Goal: Information Seeking & Learning: Learn about a topic

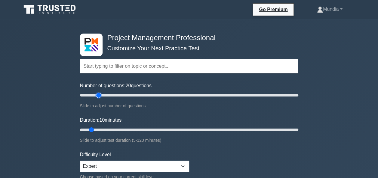
type input "20"
click at [96, 95] on input "Number of questions: 20 questions" at bounding box center [189, 95] width 218 height 7
click at [103, 130] on input "Duration: 10 minutes" at bounding box center [189, 129] width 218 height 7
type input "20"
click at [110, 130] on input "Duration: 20 minutes" at bounding box center [189, 129] width 218 height 7
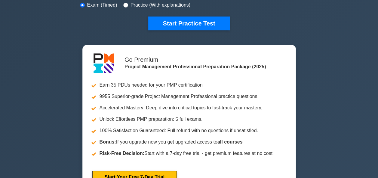
scroll to position [204, 0]
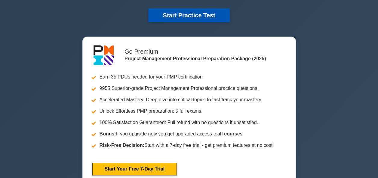
click at [199, 12] on button "Start Practice Test" at bounding box center [188, 15] width 81 height 14
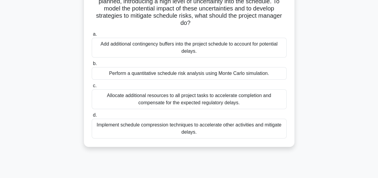
scroll to position [72, 0]
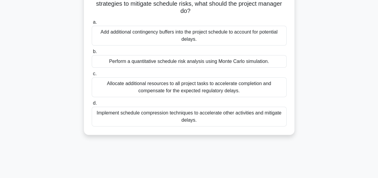
click at [176, 62] on div "Perform a quantitative schedule risk analysis using Monte Carlo simulation." at bounding box center [189, 61] width 195 height 13
click at [92, 54] on input "b. Perform a quantitative schedule risk analysis using Monte Carlo simulation." at bounding box center [92, 52] width 0 height 4
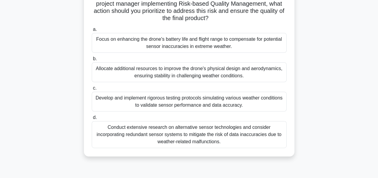
click at [196, 106] on div "Develop and implement rigorous testing protocols simulating various weather con…" at bounding box center [189, 102] width 195 height 20
click at [92, 90] on input "c. Develop and implement rigorous testing protocols simulating various weather …" at bounding box center [92, 89] width 0 height 4
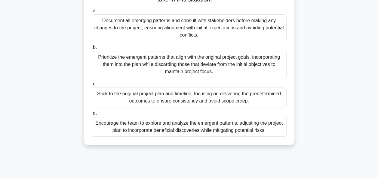
scroll to position [108, 0]
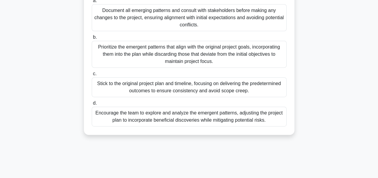
click at [208, 115] on div "Encourage the team to explore and analyze the emergent patterns, adjusting the …" at bounding box center [189, 117] width 195 height 20
click at [92, 105] on input "d. Encourage the team to explore and analyze the emergent patterns, adjusting t…" at bounding box center [92, 104] width 0 height 4
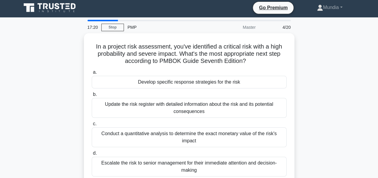
scroll to position [0, 0]
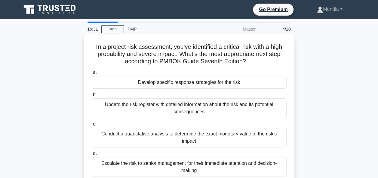
click at [186, 110] on div "Update the risk register with detailed information about the risk and its poten…" at bounding box center [189, 109] width 195 height 20
click at [92, 97] on input "b. Update the risk register with detailed information about the risk and its po…" at bounding box center [92, 95] width 0 height 4
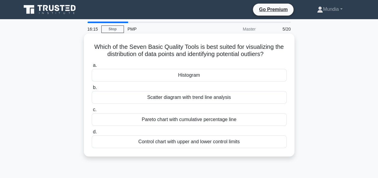
click at [178, 98] on div "Scatter diagram with trend line analysis" at bounding box center [189, 97] width 195 height 13
click at [92, 90] on input "b. Scatter diagram with trend line analysis" at bounding box center [92, 88] width 0 height 4
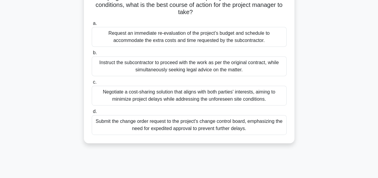
scroll to position [108, 0]
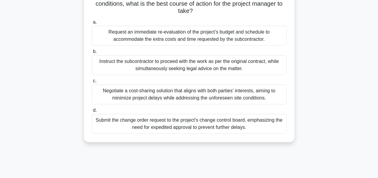
click at [187, 122] on div "Submit the change order request to the project's change control board, emphasiz…" at bounding box center [189, 124] width 195 height 20
click at [92, 113] on input "d. Submit the change order request to the project's change control board, empha…" at bounding box center [92, 111] width 0 height 4
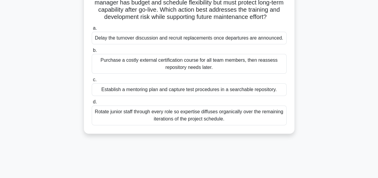
scroll to position [60, 0]
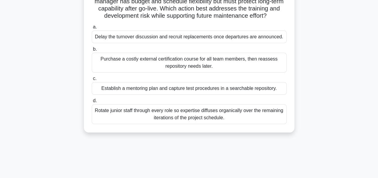
click at [184, 95] on div "Establish a mentoring plan and capture test procedures in a searchable reposito…" at bounding box center [189, 88] width 195 height 13
click at [92, 81] on input "c. Establish a mentoring plan and capture test procedures in a searchable repos…" at bounding box center [92, 79] width 0 height 4
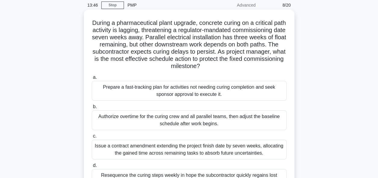
scroll to position [36, 0]
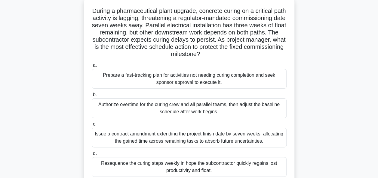
click at [204, 77] on div "Prepare a fast-tracking plan for activities not needing curing completion and s…" at bounding box center [189, 79] width 195 height 20
click at [92, 68] on input "a. Prepare a fast-tracking plan for activities not needing curing completion an…" at bounding box center [92, 66] width 0 height 4
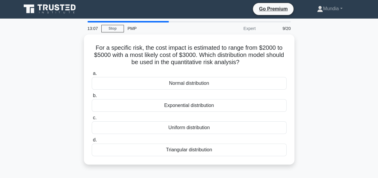
scroll to position [0, 0]
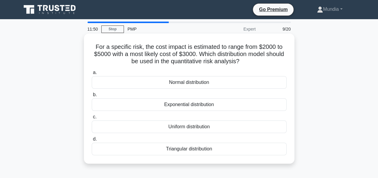
click at [193, 84] on div "Normal distribution" at bounding box center [189, 82] width 195 height 13
click at [92, 75] on input "a. Normal distribution" at bounding box center [92, 73] width 0 height 4
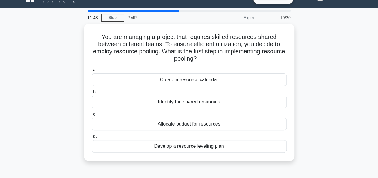
scroll to position [12, 0]
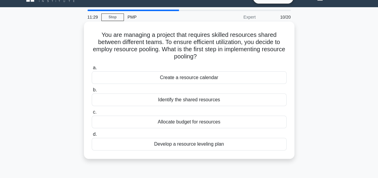
click at [187, 79] on div "Create a resource calendar" at bounding box center [189, 77] width 195 height 13
click at [92, 70] on input "a. Create a resource calendar" at bounding box center [92, 68] width 0 height 4
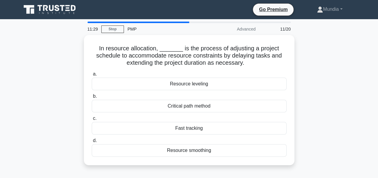
scroll to position [0, 0]
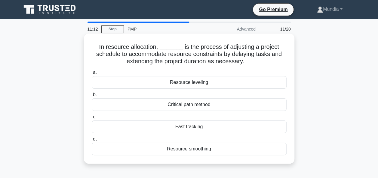
click at [183, 85] on div "Resource leveling" at bounding box center [189, 82] width 195 height 13
click at [92, 75] on input "a. Resource leveling" at bounding box center [92, 73] width 0 height 4
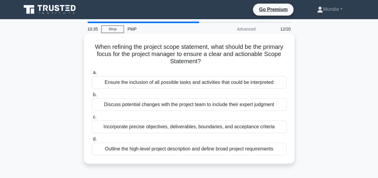
click at [194, 129] on div "Incorporate precise objectives, deliverables, boundaries, and acceptance criter…" at bounding box center [189, 127] width 195 height 13
click at [92, 119] on input "c. Incorporate precise objectives, deliverables, boundaries, and acceptance cri…" at bounding box center [92, 117] width 0 height 4
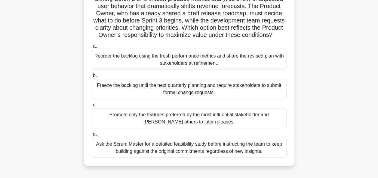
scroll to position [60, 0]
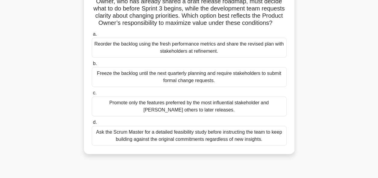
click at [189, 54] on div "Reorder the backlog using the fresh performance metrics and share the revised p…" at bounding box center [189, 48] width 195 height 20
click at [92, 36] on input "a. Reorder the backlog using the fresh performance metrics and share the revise…" at bounding box center [92, 34] width 0 height 4
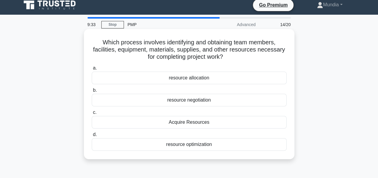
scroll to position [0, 0]
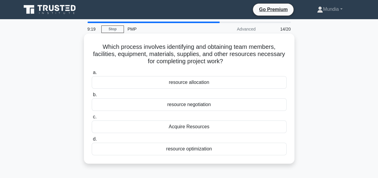
click at [185, 127] on div "Acquire Resources" at bounding box center [189, 127] width 195 height 13
click at [92, 119] on input "c. Acquire Resources" at bounding box center [92, 117] width 0 height 4
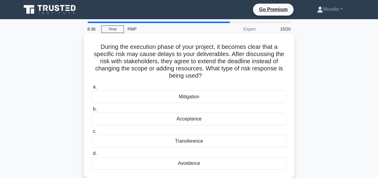
click at [190, 120] on div "Acceptance" at bounding box center [189, 119] width 195 height 13
click at [92, 111] on input "b. Acceptance" at bounding box center [92, 110] width 0 height 4
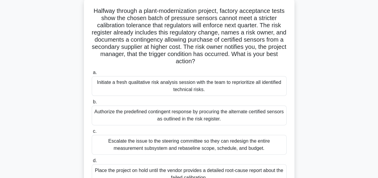
scroll to position [48, 0]
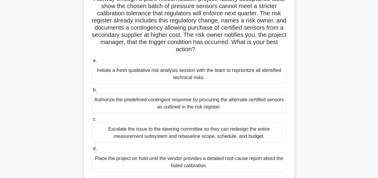
click at [180, 107] on div "Authorize the predefined contingent response by procuring the alternate certifi…" at bounding box center [189, 104] width 195 height 20
click at [92, 92] on input "b. Authorize the predefined contingent response by procuring the alternate cert…" at bounding box center [92, 90] width 0 height 4
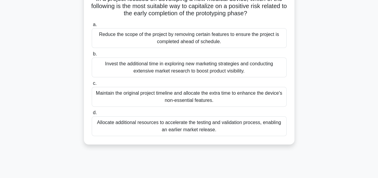
click at [190, 126] on div "Allocate additional resources to accelerate the testing and validation process,…" at bounding box center [189, 127] width 195 height 20
click at [92, 115] on input "d. Allocate additional resources to accelerate the testing and validation proce…" at bounding box center [92, 113] width 0 height 4
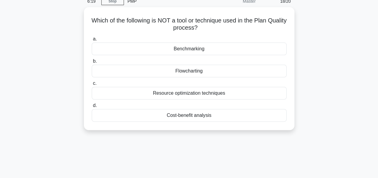
scroll to position [0, 0]
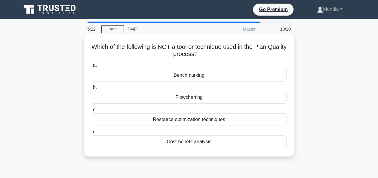
click at [197, 143] on div "Cost-benefit analysis" at bounding box center [189, 142] width 195 height 13
click at [92, 134] on input "d. Cost-benefit analysis" at bounding box center [92, 132] width 0 height 4
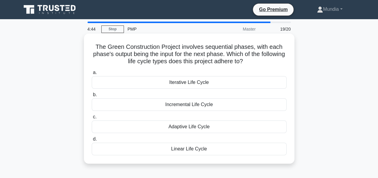
click at [188, 105] on div "Incremental Life Cycle" at bounding box center [189, 105] width 195 height 13
click at [92, 97] on input "b. Incremental Life Cycle" at bounding box center [92, 95] width 0 height 4
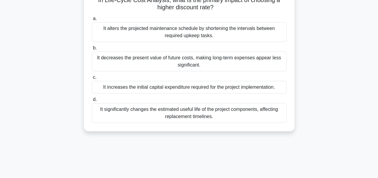
scroll to position [48, 0]
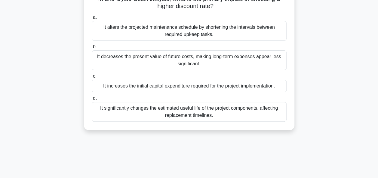
click at [185, 108] on div "It significantly changes the estimated useful life of the project components, a…" at bounding box center [189, 112] width 195 height 20
click at [92, 101] on input "d. It significantly changes the estimated useful life of the project components…" at bounding box center [92, 99] width 0 height 4
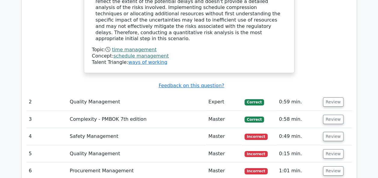
scroll to position [985, 0]
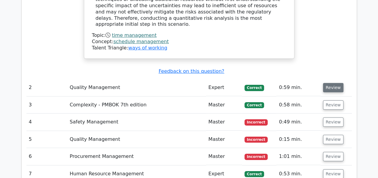
click at [329, 83] on button "Review" at bounding box center [333, 87] width 20 height 9
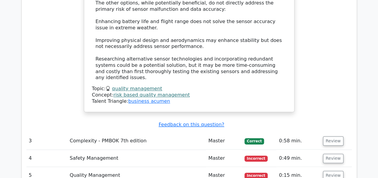
scroll to position [1406, 0]
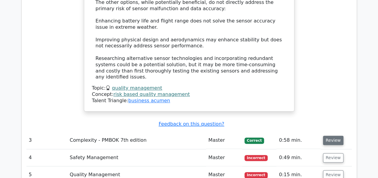
click at [333, 136] on button "Review" at bounding box center [333, 140] width 20 height 9
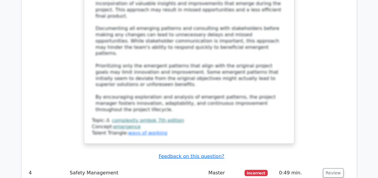
scroll to position [1886, 0]
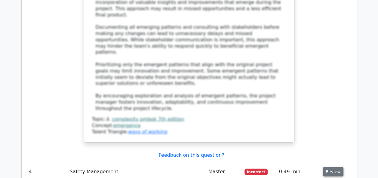
click at [329, 168] on button "Review" at bounding box center [333, 172] width 20 height 9
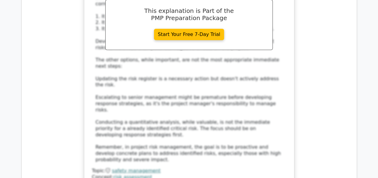
scroll to position [2247, 0]
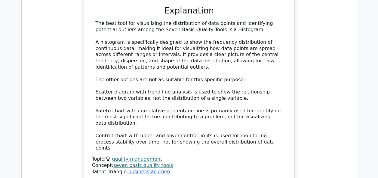
scroll to position [2583, 0]
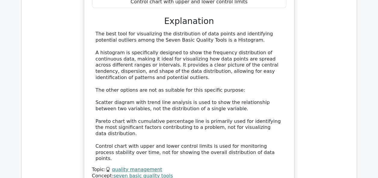
scroll to position [2548, 0]
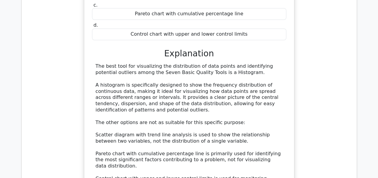
drag, startPoint x: 256, startPoint y: 42, endPoint x: 88, endPoint y: 93, distance: 175.1
copy div "In the final quarter of a crucial infrastructure project, a subcontractor respo…"
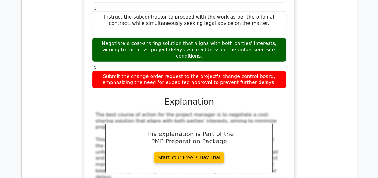
scroll to position [2957, 0]
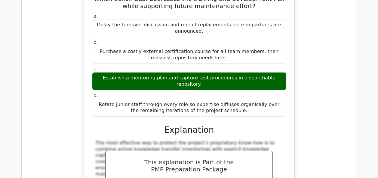
scroll to position [3281, 0]
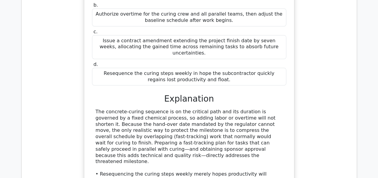
scroll to position [3678, 0]
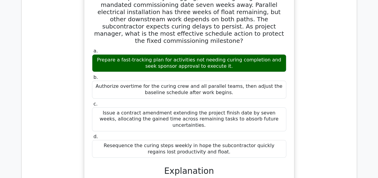
scroll to position [3600, 0]
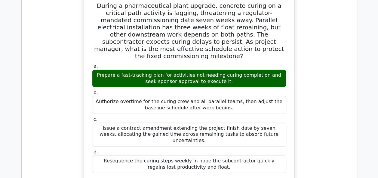
drag, startPoint x: 221, startPoint y: 83, endPoint x: 94, endPoint y: 123, distance: 133.6
copy div "For a specific risk, the cost impact is estimated to range from $2000 to $5000 …"
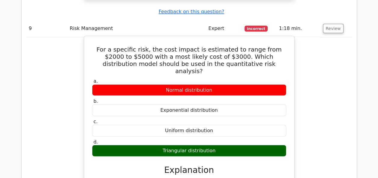
scroll to position [3948, 0]
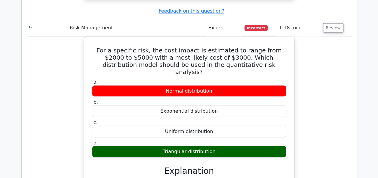
scroll to position [3918, 0]
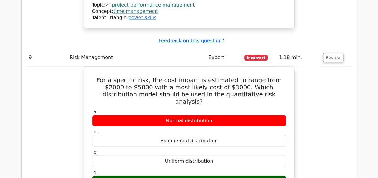
drag, startPoint x: 224, startPoint y: 90, endPoint x: 99, endPoint y: 87, distance: 125.3
copy div "You are managing a project that requires skilled resources shared between diffe…"
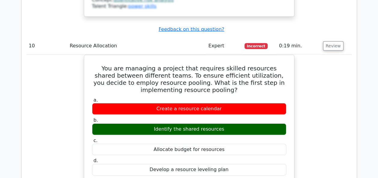
scroll to position [4218, 0]
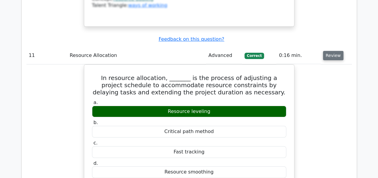
scroll to position [4507, 0]
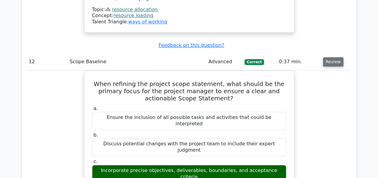
scroll to position [4795, 0]
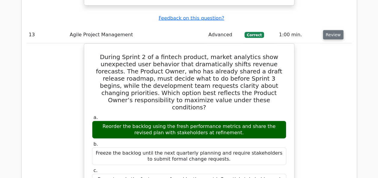
scroll to position [5168, 0]
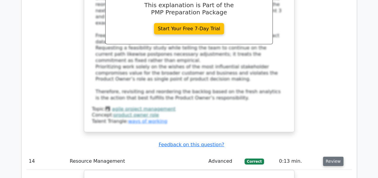
scroll to position [5432, 0]
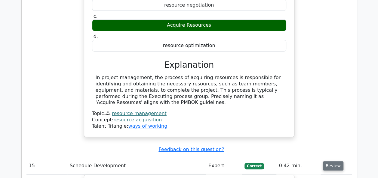
scroll to position [5672, 0]
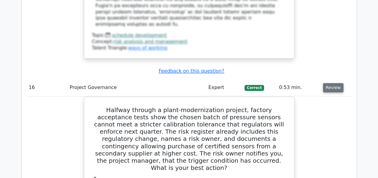
scroll to position [6093, 0]
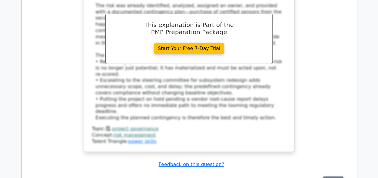
scroll to position [6405, 0]
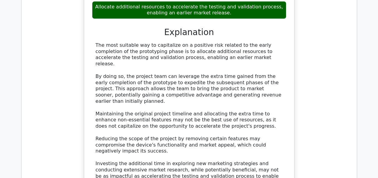
scroll to position [6694, 0]
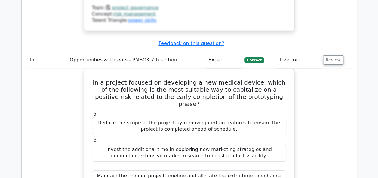
scroll to position [6501, 0]
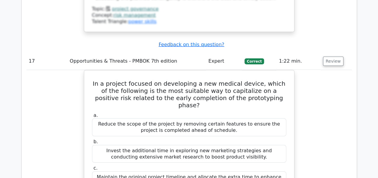
drag, startPoint x: 210, startPoint y: 114, endPoint x: 150, endPoint y: 56, distance: 82.4
drag, startPoint x: 150, startPoint y: 56, endPoint x: 114, endPoint y: 30, distance: 44.7
drag, startPoint x: 94, startPoint y: 15, endPoint x: 215, endPoint y: 108, distance: 152.8
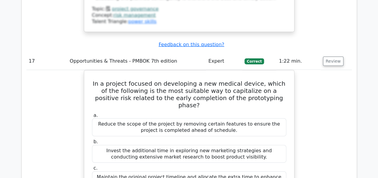
copy div "Which of the following is NOT a tool or technique used in the Plan Quality proc…"
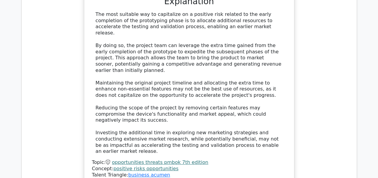
scroll to position [6742, 0]
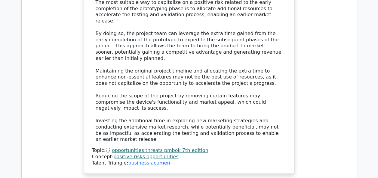
drag, startPoint x: 93, startPoint y: 35, endPoint x: 209, endPoint y: 135, distance: 152.3
copy div "The Green Construction Project involves sequential phases, with each phase's ou…"
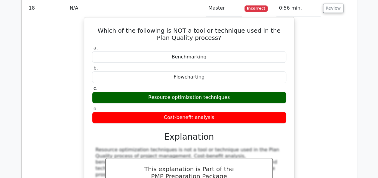
scroll to position [6966, 0]
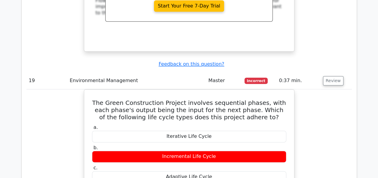
scroll to position [7053, 0]
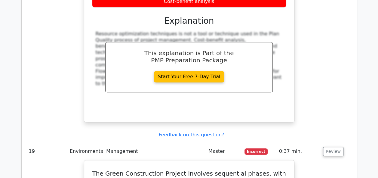
drag, startPoint x: 96, startPoint y: 4, endPoint x: 168, endPoint y: 154, distance: 166.2
copy div "In Life-Cycle Cost Analysis, what is the primary impact of choosing a higher di…"
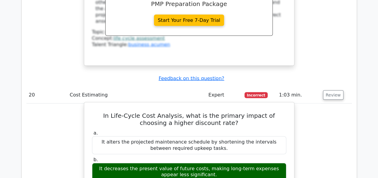
scroll to position [7376, 0]
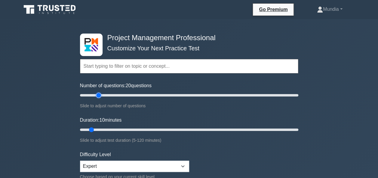
type input "20"
click at [98, 94] on input "Number of questions: 20 questions" at bounding box center [189, 95] width 218 height 7
type input "20"
click at [109, 129] on input "Duration: 20 minutes" at bounding box center [189, 129] width 218 height 7
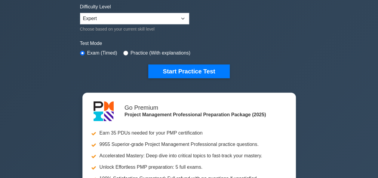
scroll to position [156, 0]
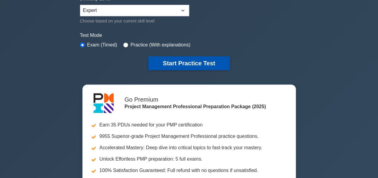
click at [200, 62] on button "Start Practice Test" at bounding box center [188, 63] width 81 height 14
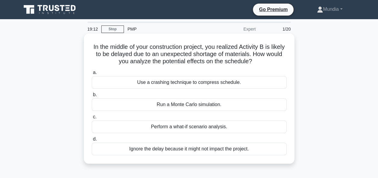
click at [180, 129] on div "Perform a what-if scenario analysis." at bounding box center [189, 127] width 195 height 13
click at [92, 119] on input "c. Perform a what-if scenario analysis." at bounding box center [92, 117] width 0 height 4
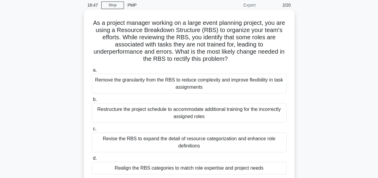
scroll to position [36, 0]
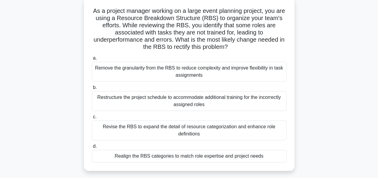
click at [181, 132] on div "Revise the RBS to expand the detail of resource categorization and enhance role…" at bounding box center [189, 131] width 195 height 20
click at [92, 119] on input "c. Revise the RBS to expand the detail of resource categorization and enhance r…" at bounding box center [92, 117] width 0 height 4
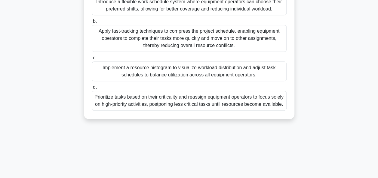
scroll to position [132, 0]
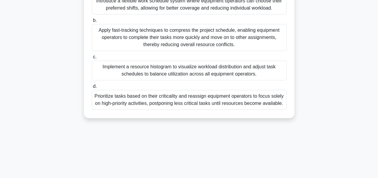
click at [183, 67] on div "Implement a resource histogram to visualize workload distribution and adjust ta…" at bounding box center [189, 71] width 195 height 20
click at [92, 59] on input "c. Implement a resource histogram to visualize workload distribution and adjust…" at bounding box center [92, 57] width 0 height 4
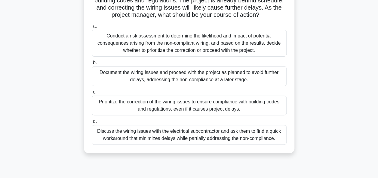
scroll to position [72, 0]
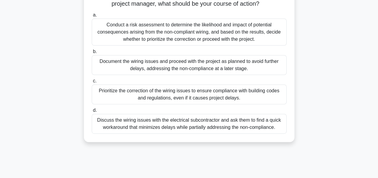
click at [178, 105] on div "Prioritize the correction of the wiring issues to ensure compliance with buildi…" at bounding box center [189, 95] width 195 height 20
click at [92, 83] on input "c. Prioritize the correction of the wiring issues to ensure compliance with bui…" at bounding box center [92, 81] width 0 height 4
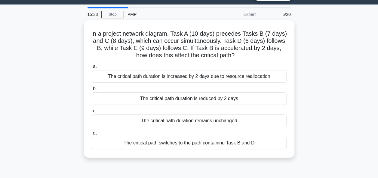
scroll to position [0, 0]
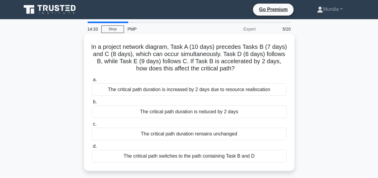
click at [201, 135] on div "The critical path duration remains unchanged" at bounding box center [189, 134] width 195 height 13
click at [92, 126] on input "c. The critical path duration remains unchanged" at bounding box center [92, 125] width 0 height 4
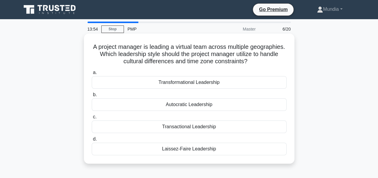
click at [187, 84] on div "Transformational Leadership" at bounding box center [189, 82] width 195 height 13
click at [92, 75] on input "a. Transformational Leadership" at bounding box center [92, 73] width 0 height 4
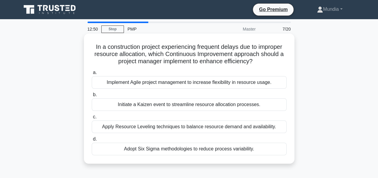
click at [169, 105] on div "Initiate a Kaizen event to streamline resource allocation processes." at bounding box center [189, 105] width 195 height 13
click at [92, 97] on input "b. Initiate a Kaizen event to streamline resource allocation processes." at bounding box center [92, 95] width 0 height 4
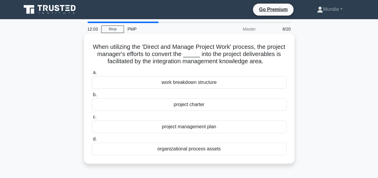
click at [192, 133] on div "project management plan" at bounding box center [189, 127] width 195 height 13
click at [92, 119] on input "c. project management plan" at bounding box center [92, 117] width 0 height 4
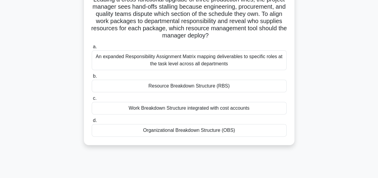
scroll to position [48, 0]
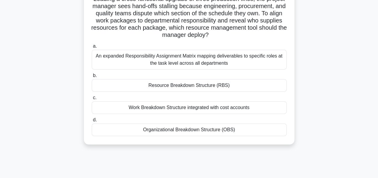
click at [169, 89] on div "Resource Breakdown Structure (RBS)" at bounding box center [189, 85] width 195 height 13
click at [92, 78] on input "b. Resource Breakdown Structure (RBS)" at bounding box center [92, 76] width 0 height 4
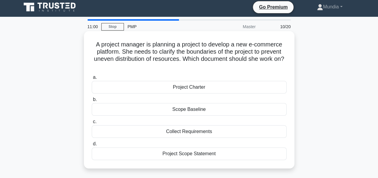
scroll to position [0, 0]
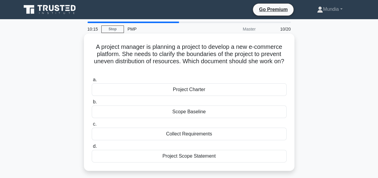
click at [176, 155] on div "Project Scope Statement" at bounding box center [189, 156] width 195 height 13
click at [92, 149] on input "d. Project Scope Statement" at bounding box center [92, 147] width 0 height 4
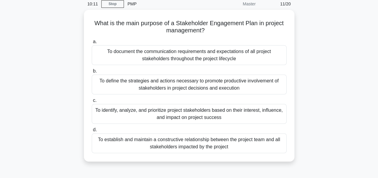
scroll to position [24, 0]
click at [167, 113] on div "To identify, analyze, and prioritize project stakeholders based on their intere…" at bounding box center [189, 114] width 195 height 20
click at [92, 102] on input "c. To identify, analyze, and prioritize project stakeholders based on their int…" at bounding box center [92, 101] width 0 height 4
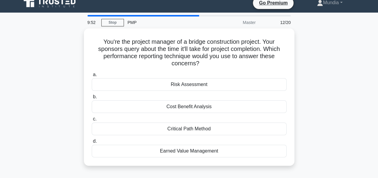
scroll to position [0, 0]
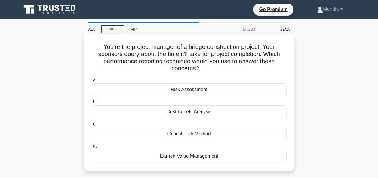
click at [181, 159] on div "Earned Value Management" at bounding box center [189, 156] width 195 height 13
click at [92, 149] on input "d. Earned Value Management" at bounding box center [92, 147] width 0 height 4
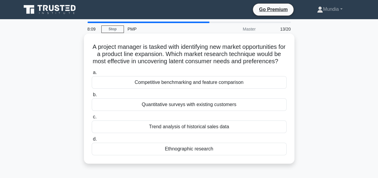
click at [186, 156] on div "Ethnographic research" at bounding box center [189, 149] width 195 height 13
click at [92, 141] on input "d. Ethnographic research" at bounding box center [92, 140] width 0 height 4
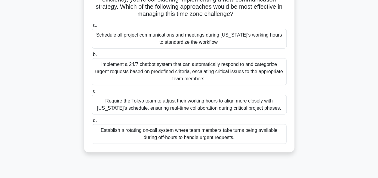
scroll to position [84, 0]
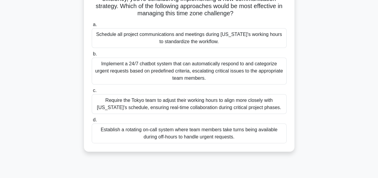
click at [178, 58] on div "Implement a 24/7 chatbot system that can automatically respond to and categoriz…" at bounding box center [189, 71] width 195 height 27
click at [92, 56] on input "b. Implement a 24/7 chatbot system that can automatically respond to and catego…" at bounding box center [92, 54] width 0 height 4
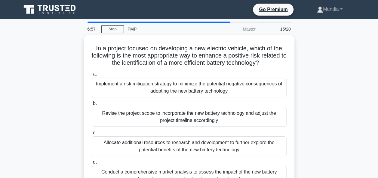
scroll to position [12, 0]
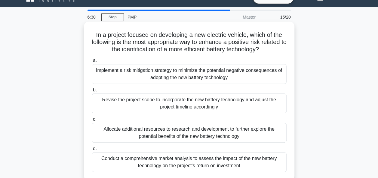
click at [212, 134] on div "Allocate additional resources to research and development to further explore th…" at bounding box center [189, 133] width 195 height 20
click at [92, 122] on input "c. Allocate additional resources to research and development to further explore…" at bounding box center [92, 120] width 0 height 4
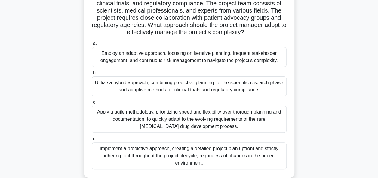
scroll to position [72, 0]
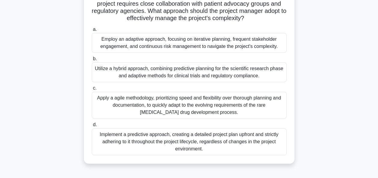
click at [169, 72] on div "Utilize a hybrid approach, combining predictive planning for the scientific res…" at bounding box center [189, 72] width 195 height 20
click at [92, 61] on input "b. Utilize a hybrid approach, combining predictive planning for the scientific …" at bounding box center [92, 59] width 0 height 4
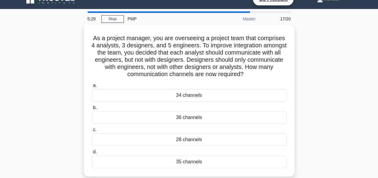
scroll to position [0, 0]
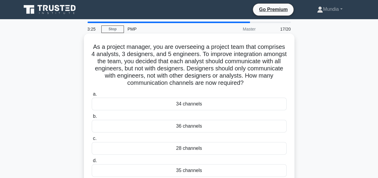
click at [182, 170] on div "35 channels" at bounding box center [189, 171] width 195 height 13
click at [92, 163] on input "d. 35 channels" at bounding box center [92, 161] width 0 height 4
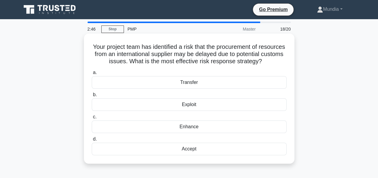
click at [190, 156] on div "Accept" at bounding box center [189, 149] width 195 height 13
click at [92, 141] on input "d. Accept" at bounding box center [92, 140] width 0 height 4
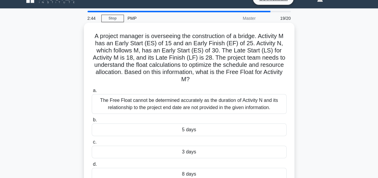
scroll to position [12, 0]
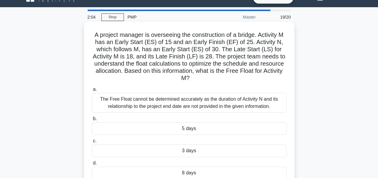
click at [183, 128] on div "5 days" at bounding box center [189, 129] width 195 height 13
click at [92, 121] on input "b. 5 days" at bounding box center [92, 119] width 0 height 4
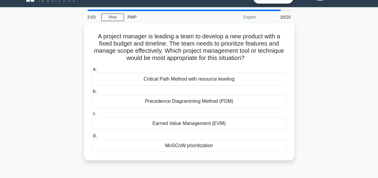
scroll to position [0, 0]
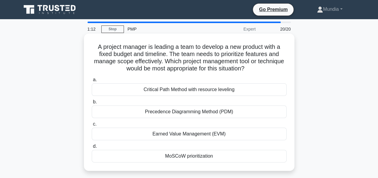
click at [175, 157] on div "MoSCoW prioritization" at bounding box center [189, 156] width 195 height 13
click at [92, 149] on input "d. MoSCoW prioritization" at bounding box center [92, 147] width 0 height 4
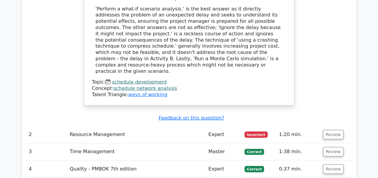
scroll to position [829, 0]
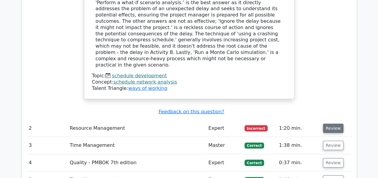
click at [331, 124] on button "Review" at bounding box center [333, 128] width 20 height 9
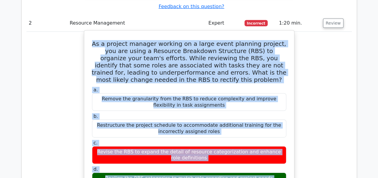
scroll to position [917, 0]
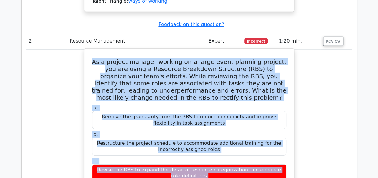
drag, startPoint x: 114, startPoint y: 109, endPoint x: 93, endPoint y: 12, distance: 99.5
copy div "As a project manager working on a large event planning project, you are using a…"
